Goal: Information Seeking & Learning: Learn about a topic

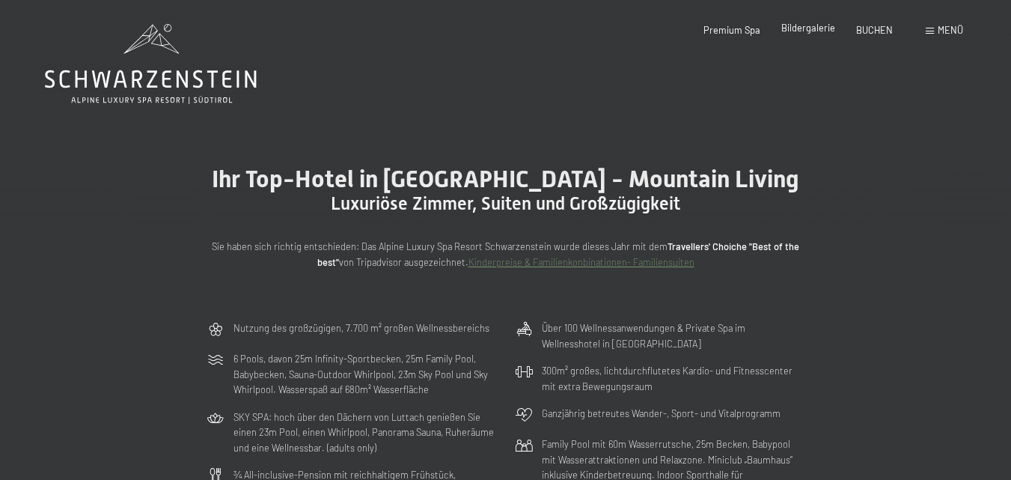
click at [810, 31] on span "Bildergalerie" at bounding box center [808, 28] width 54 height 12
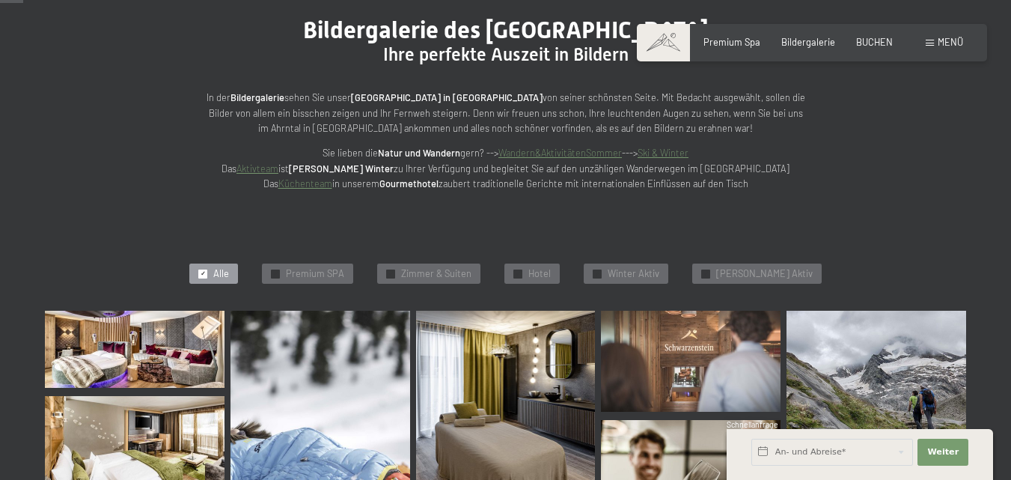
scroll to position [374, 0]
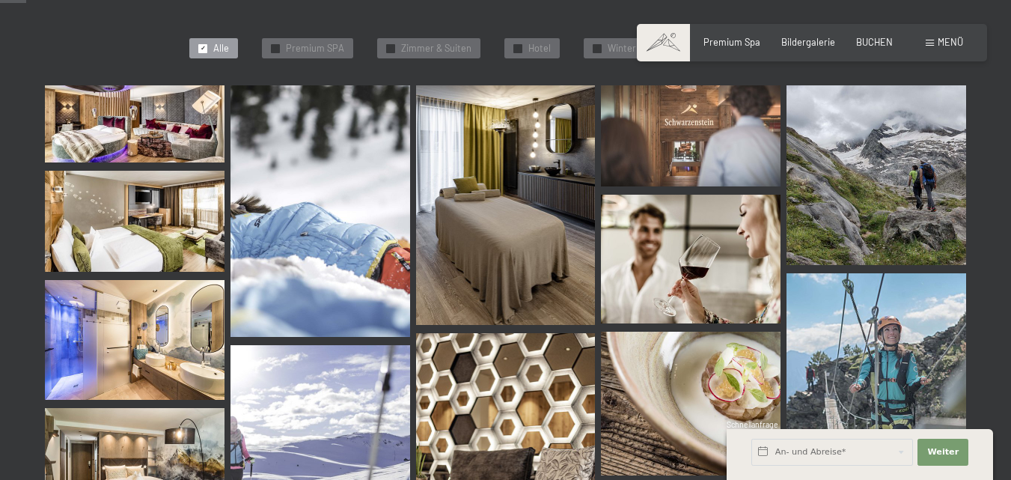
click at [173, 141] on img at bounding box center [135, 123] width 180 height 77
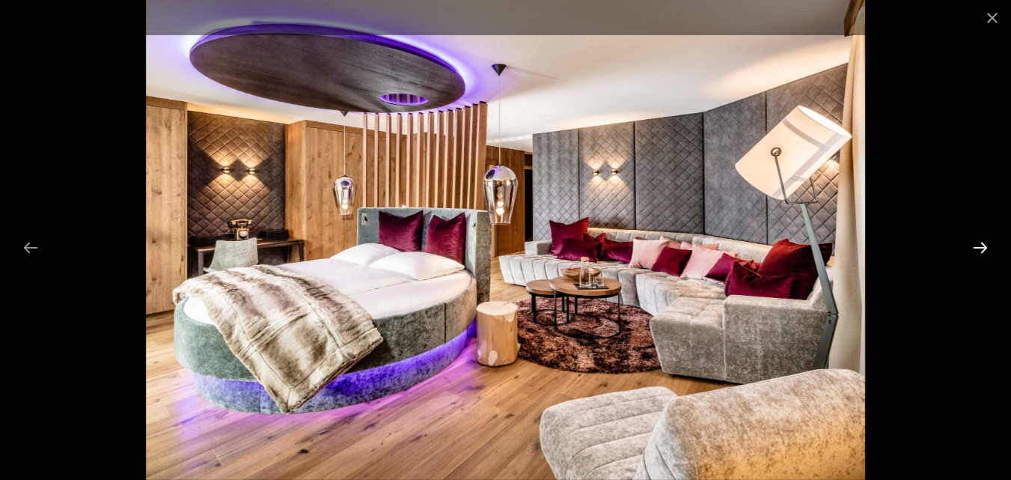
click at [981, 245] on button "Next slide" at bounding box center [979, 247] width 31 height 29
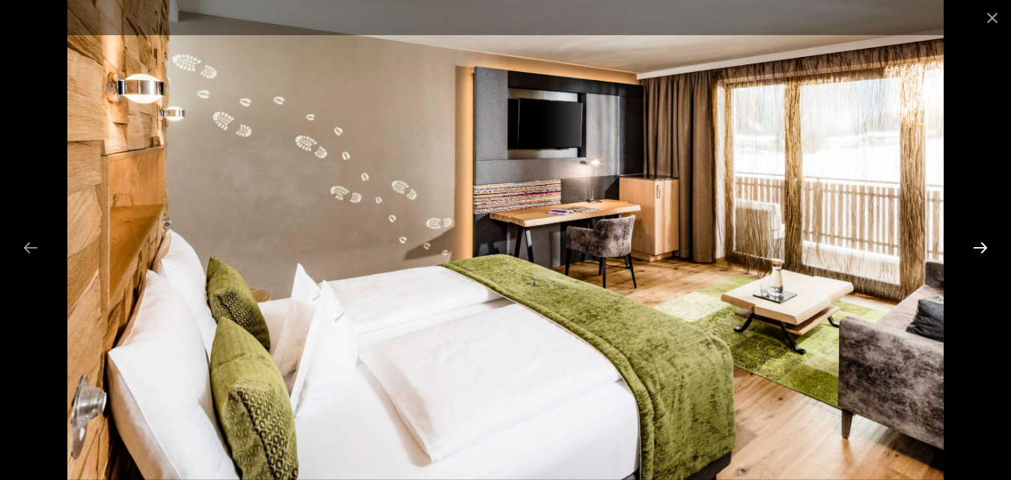
click at [981, 245] on button "Next slide" at bounding box center [979, 247] width 31 height 29
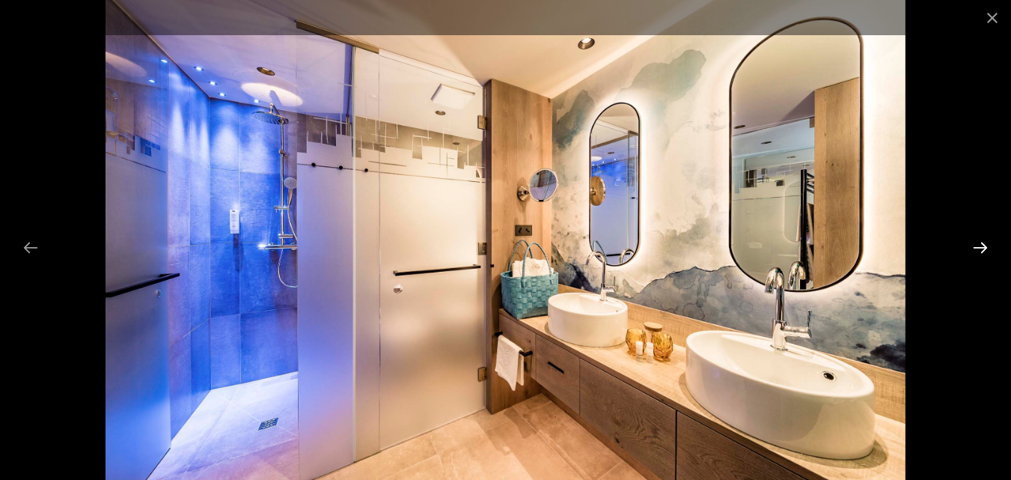
click at [981, 245] on button "Next slide" at bounding box center [979, 247] width 31 height 29
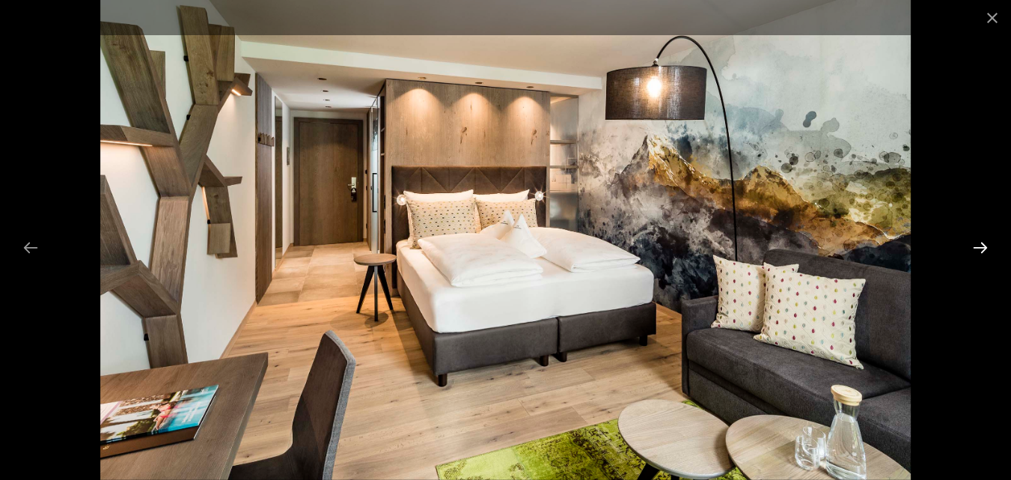
click at [981, 245] on button "Next slide" at bounding box center [979, 247] width 31 height 29
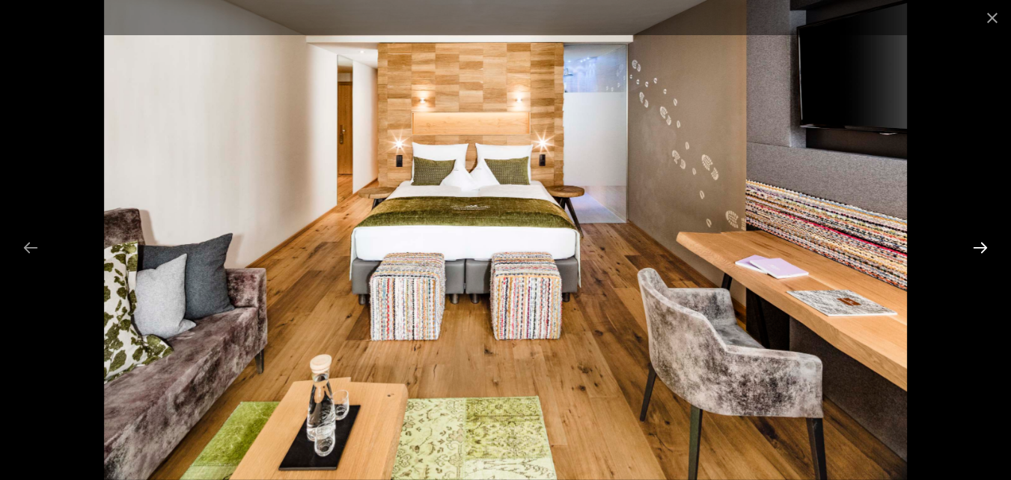
click at [981, 245] on button "Next slide" at bounding box center [979, 247] width 31 height 29
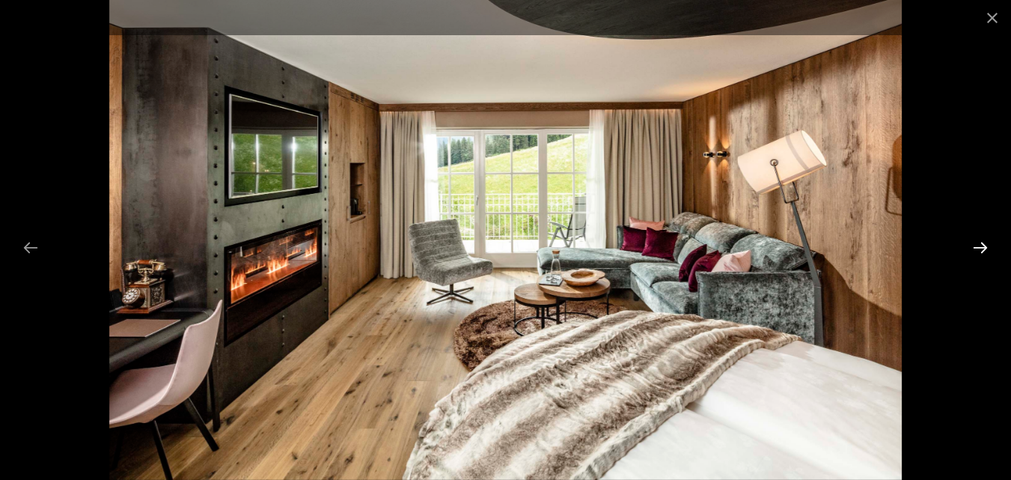
click at [981, 245] on button "Next slide" at bounding box center [979, 247] width 31 height 29
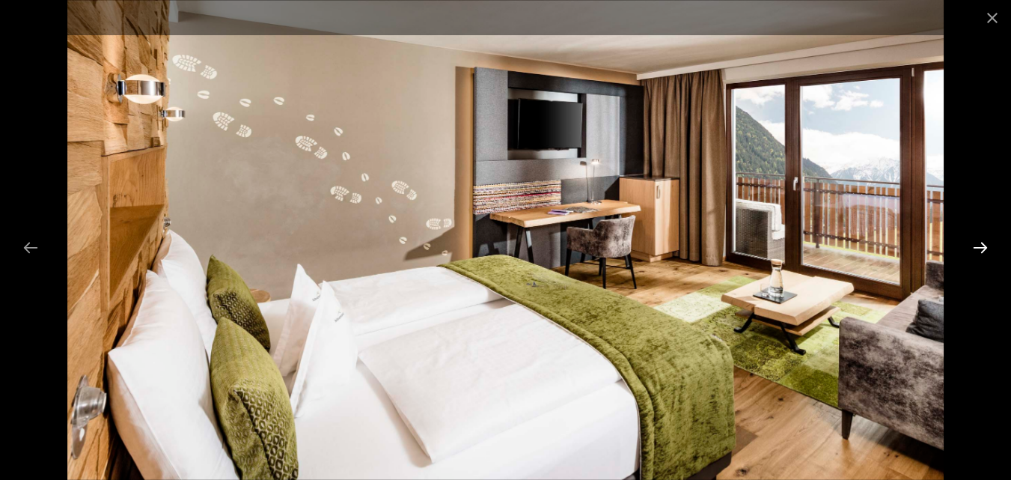
click at [981, 245] on button "Next slide" at bounding box center [979, 247] width 31 height 29
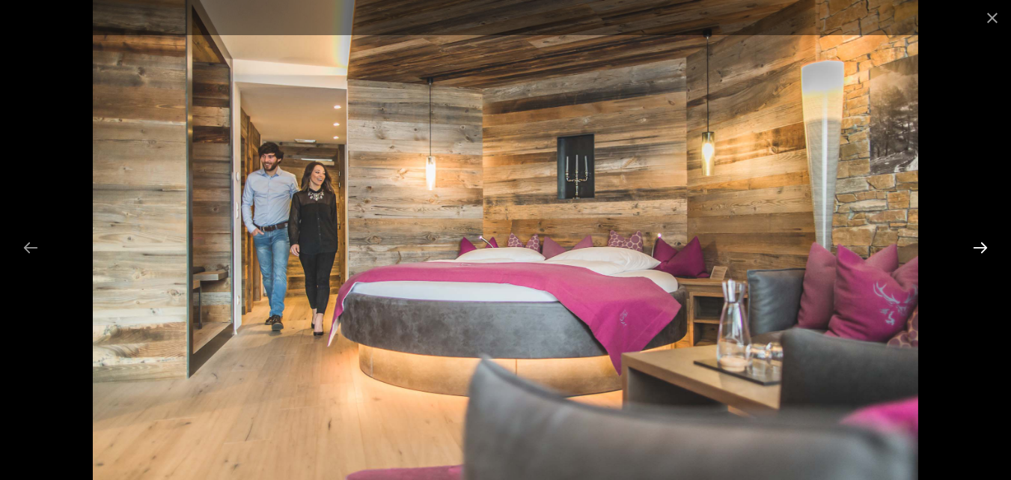
click at [981, 245] on button "Next slide" at bounding box center [979, 247] width 31 height 29
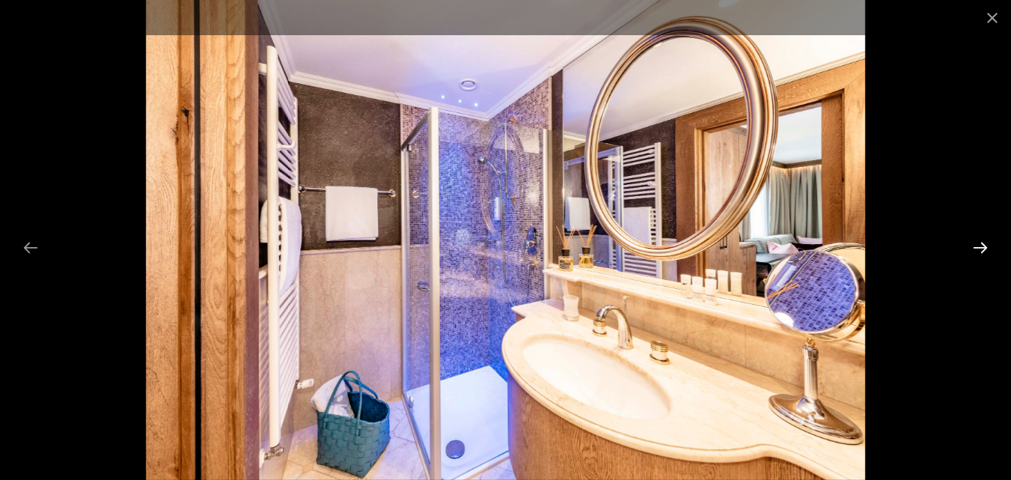
click at [981, 245] on button "Next slide" at bounding box center [979, 247] width 31 height 29
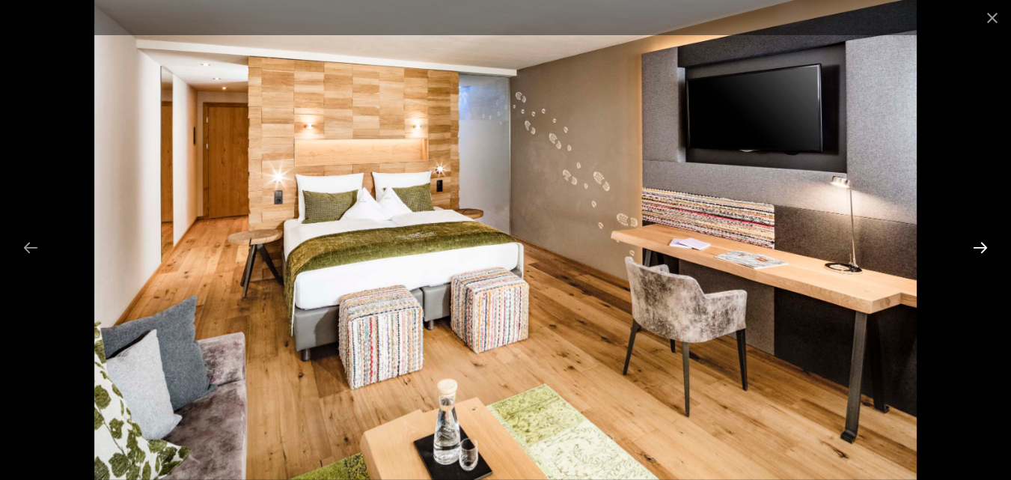
click at [980, 245] on button "Next slide" at bounding box center [979, 247] width 31 height 29
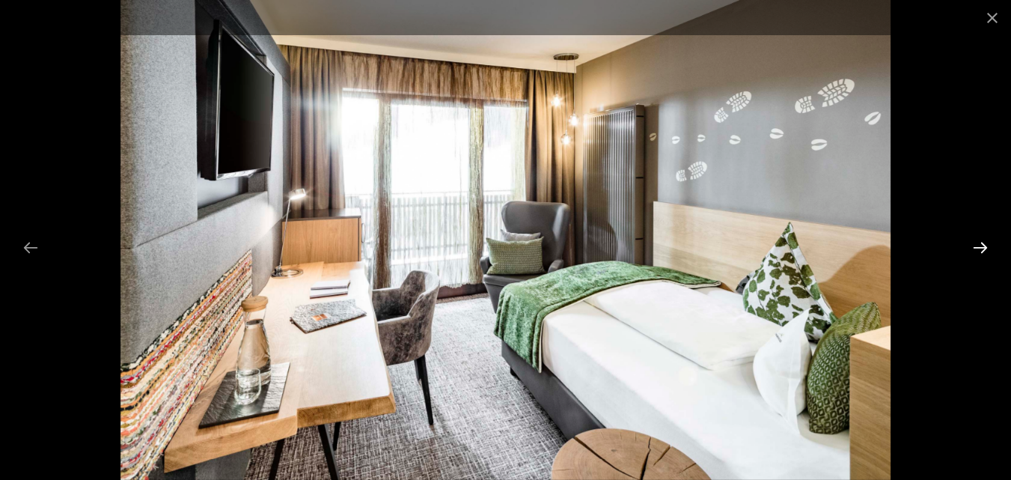
click at [980, 245] on button "Next slide" at bounding box center [979, 247] width 31 height 29
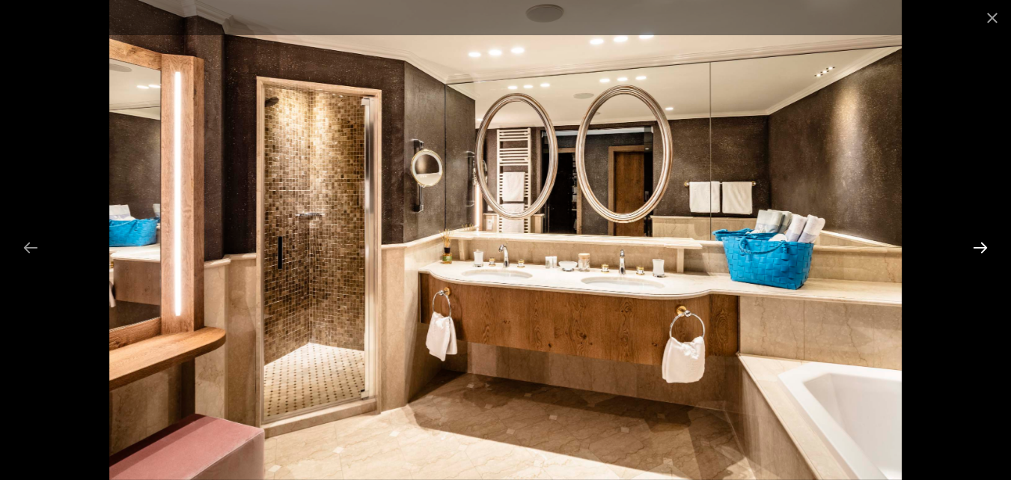
click at [980, 245] on button "Next slide" at bounding box center [979, 247] width 31 height 29
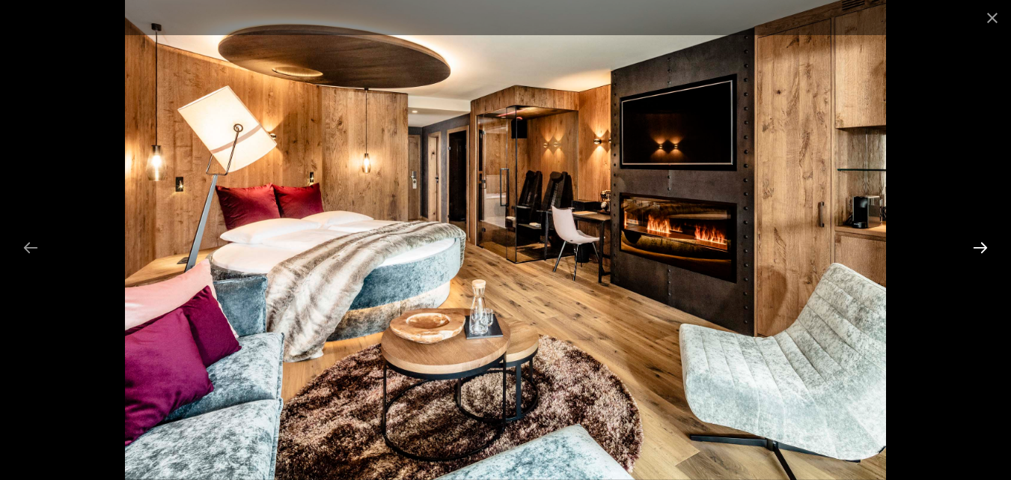
click at [980, 245] on button "Next slide" at bounding box center [979, 247] width 31 height 29
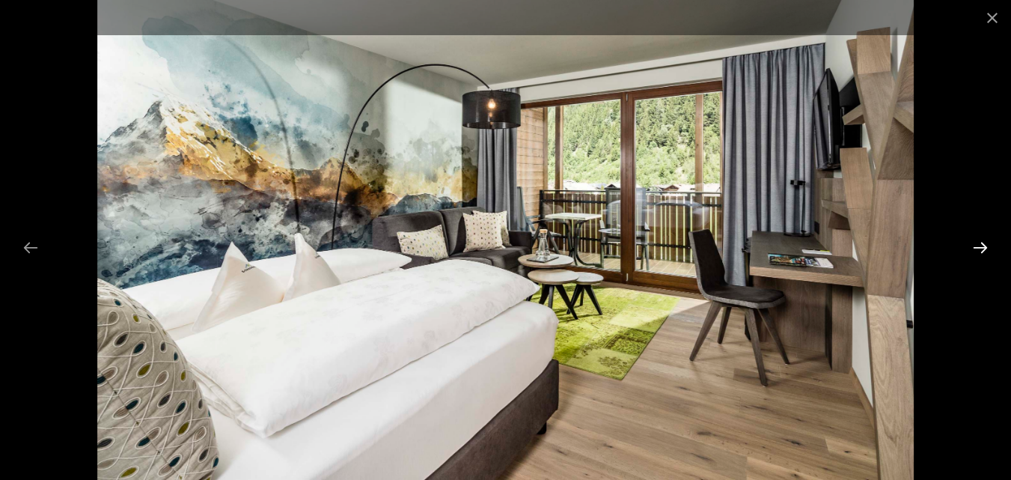
click at [980, 245] on button "Next slide" at bounding box center [979, 247] width 31 height 29
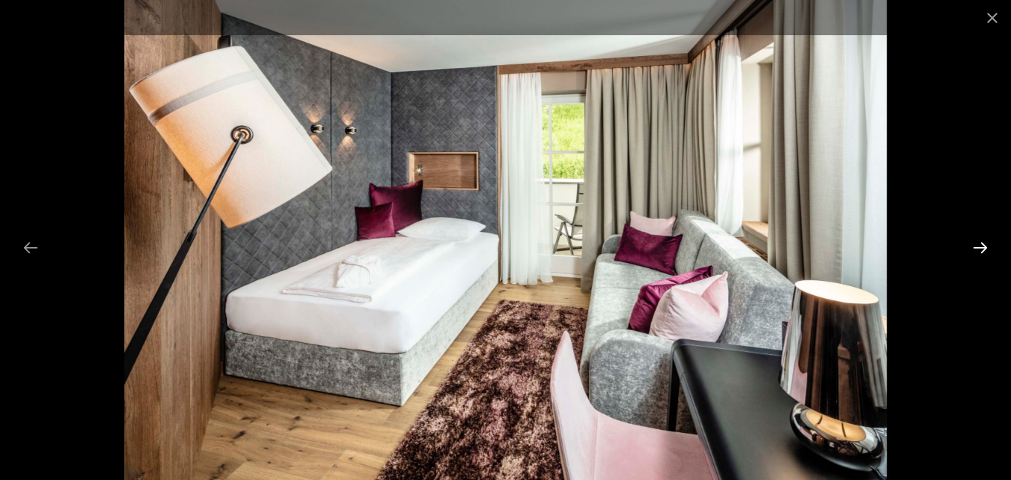
click at [980, 245] on button "Next slide" at bounding box center [979, 247] width 31 height 29
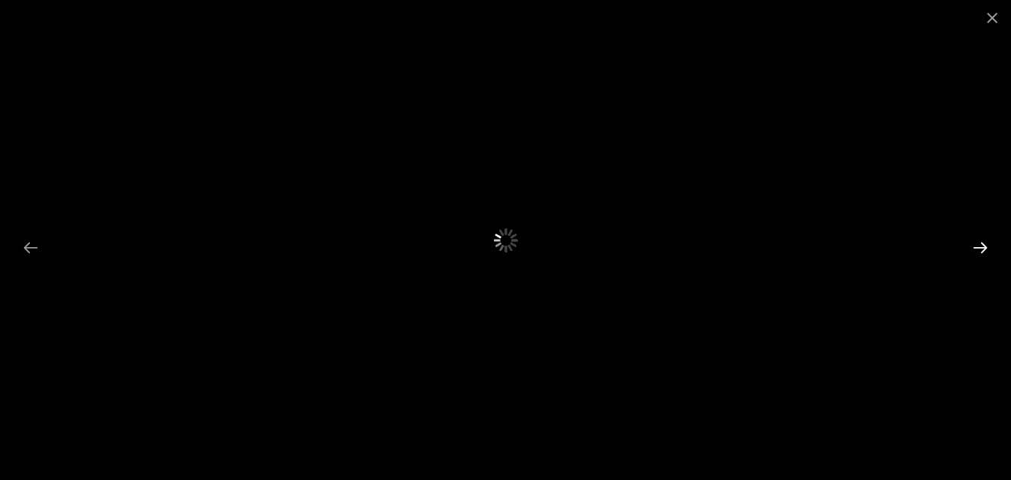
click at [980, 245] on button "Next slide" at bounding box center [979, 247] width 31 height 29
click at [995, 19] on button "Close gallery" at bounding box center [991, 17] width 37 height 35
